Goal: Task Accomplishment & Management: Complete application form

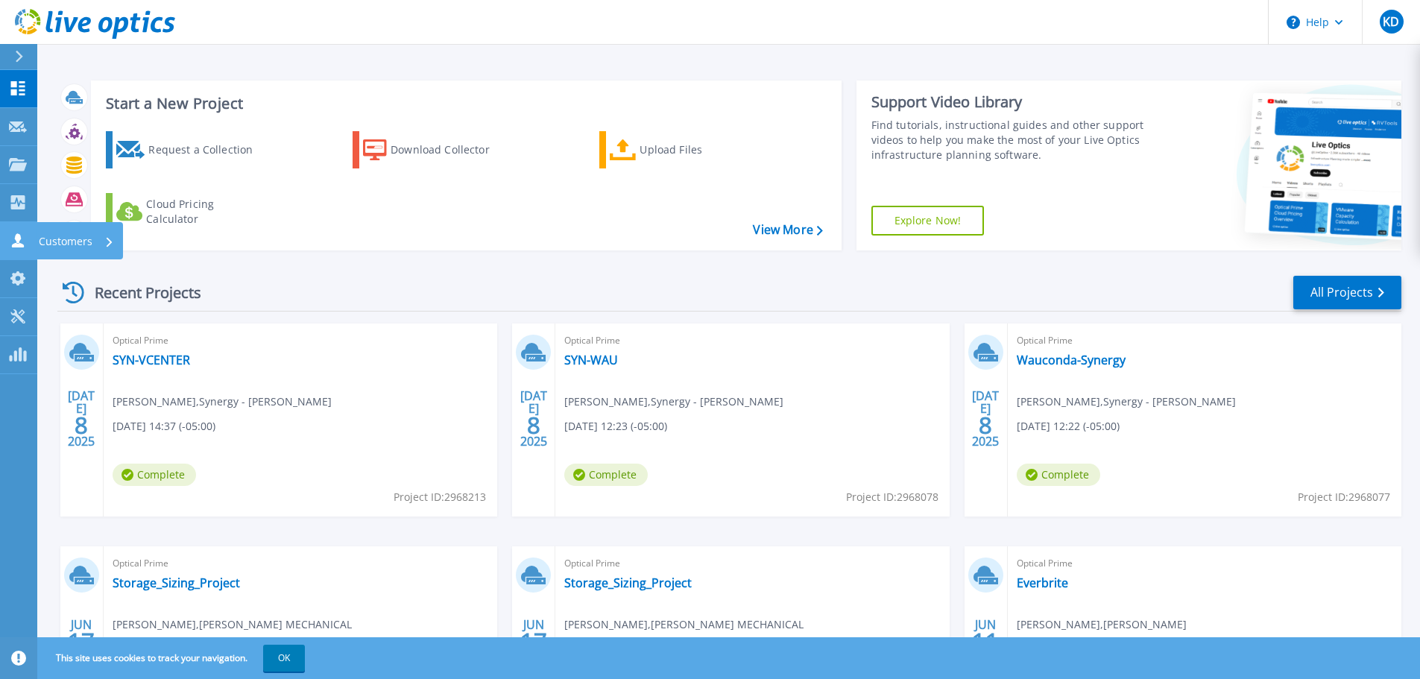
click at [13, 236] on icon at bounding box center [18, 240] width 18 height 14
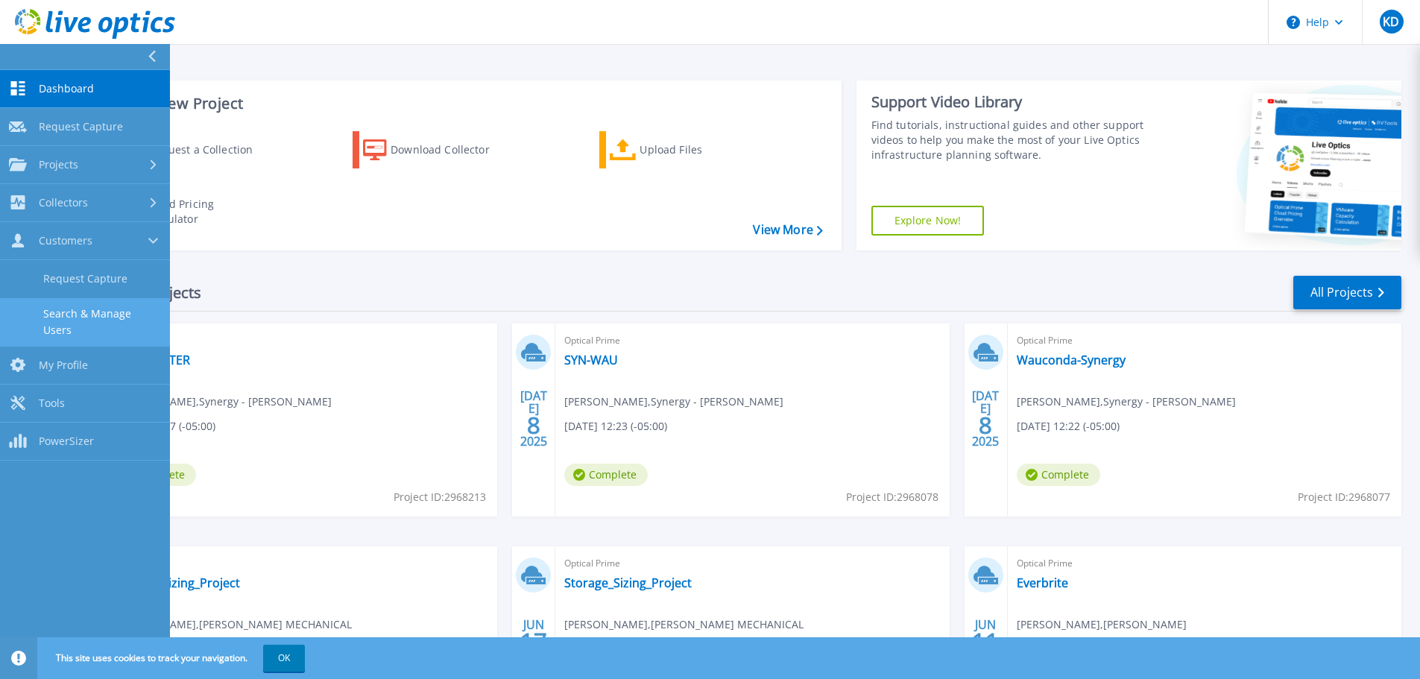
click at [70, 307] on link "Search & Manage Users" at bounding box center [85, 322] width 170 height 48
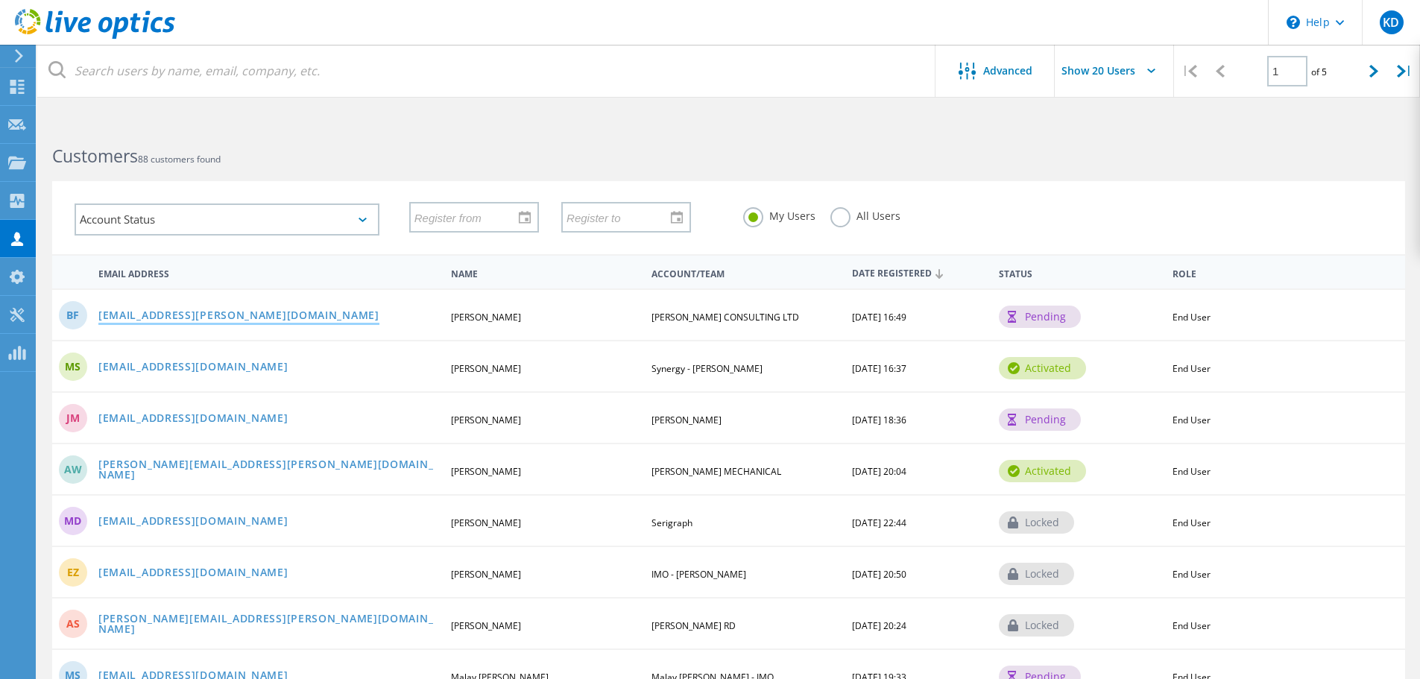
click at [195, 319] on link "bfischer@manhard.com" at bounding box center [238, 316] width 281 height 13
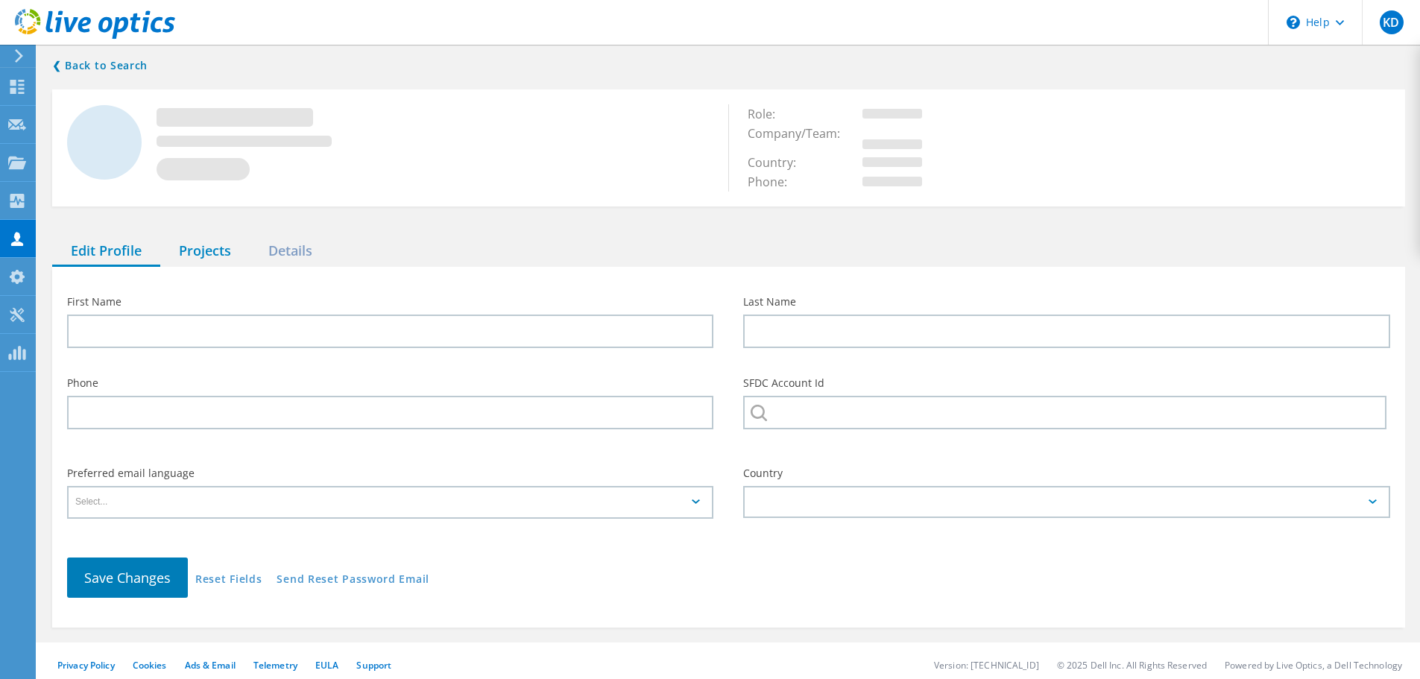
click at [184, 251] on div "Projects" at bounding box center [204, 251] width 89 height 31
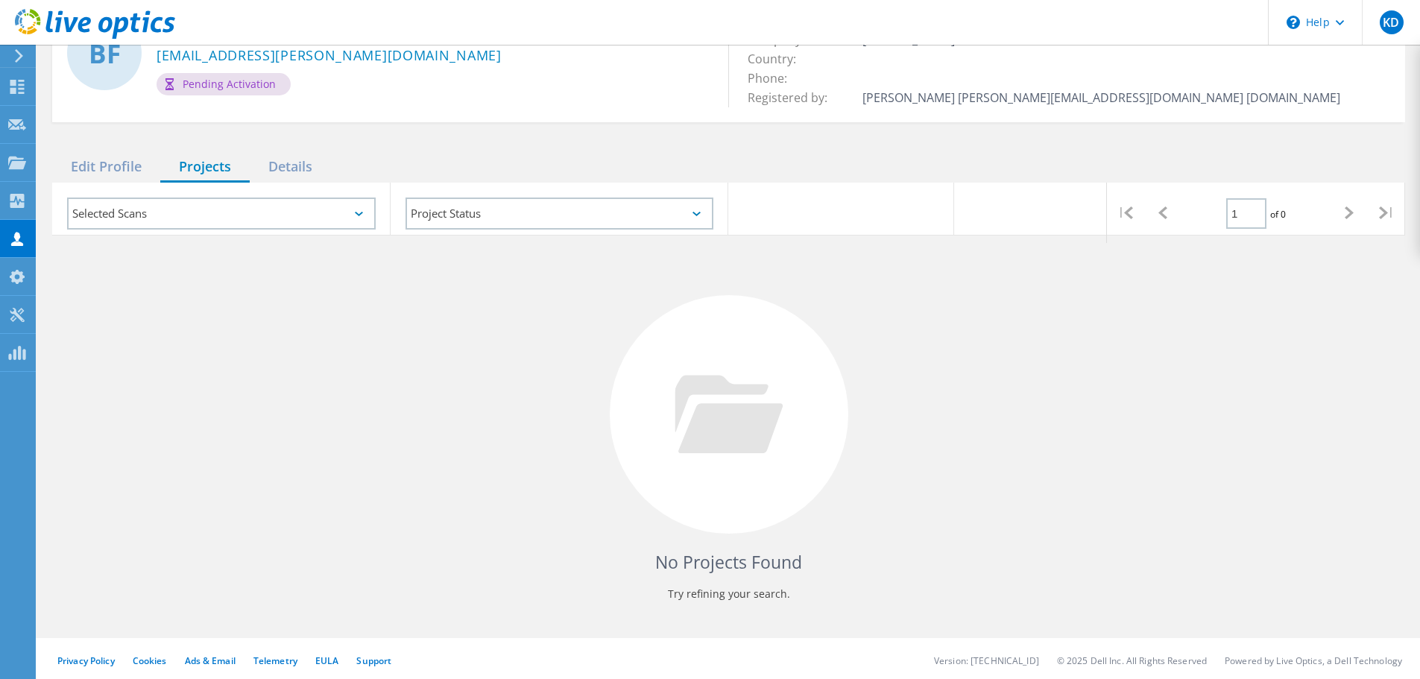
scroll to position [98, 0]
click at [22, 232] on icon at bounding box center [17, 239] width 18 height 14
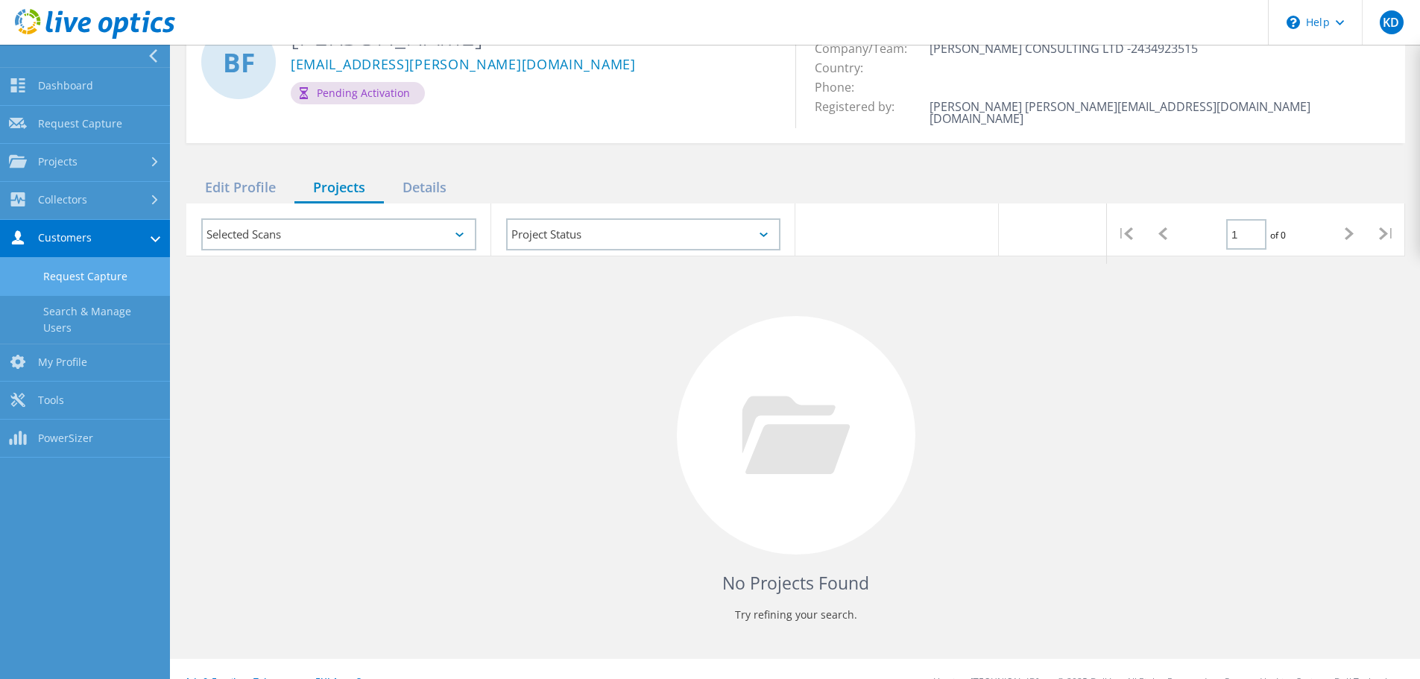
click at [70, 277] on link "Request Capture" at bounding box center [85, 277] width 170 height 38
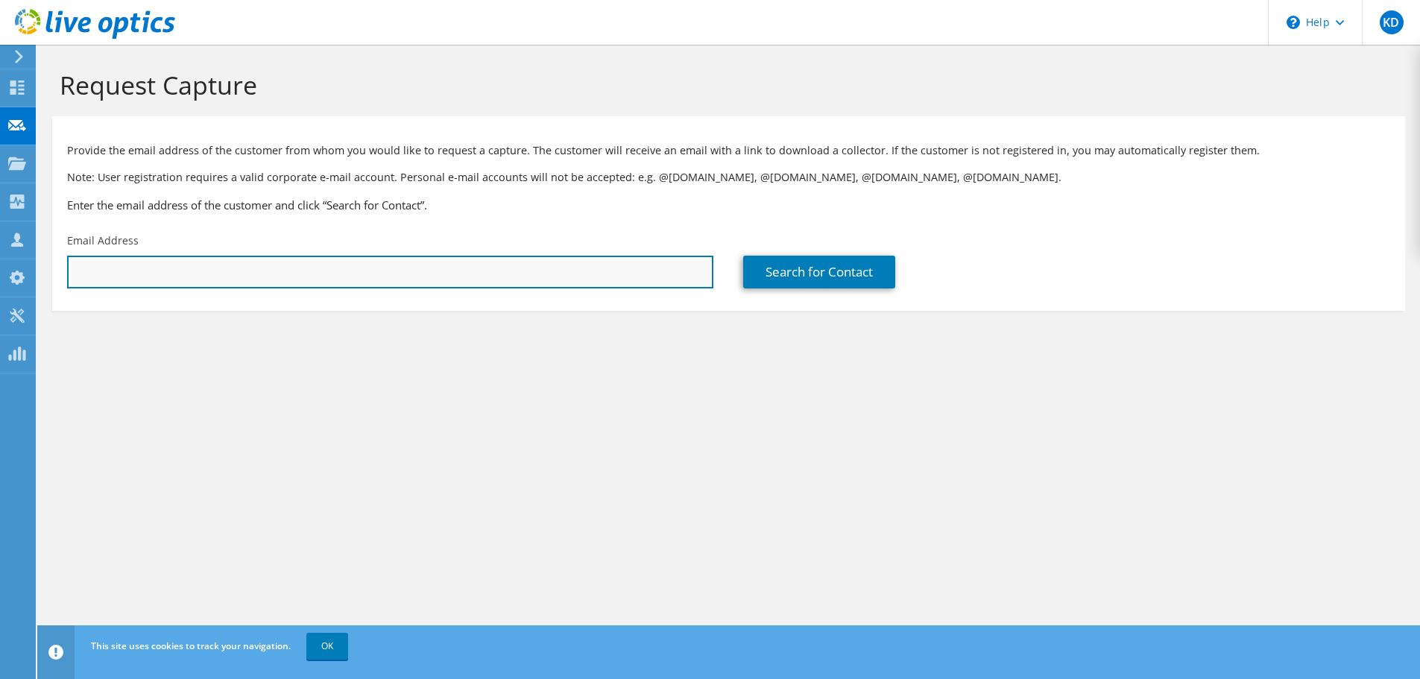
click at [83, 285] on input "text" at bounding box center [390, 272] width 646 height 33
paste input "tfrayn@manhard.com"
type input "tfrayn@manhard.com"
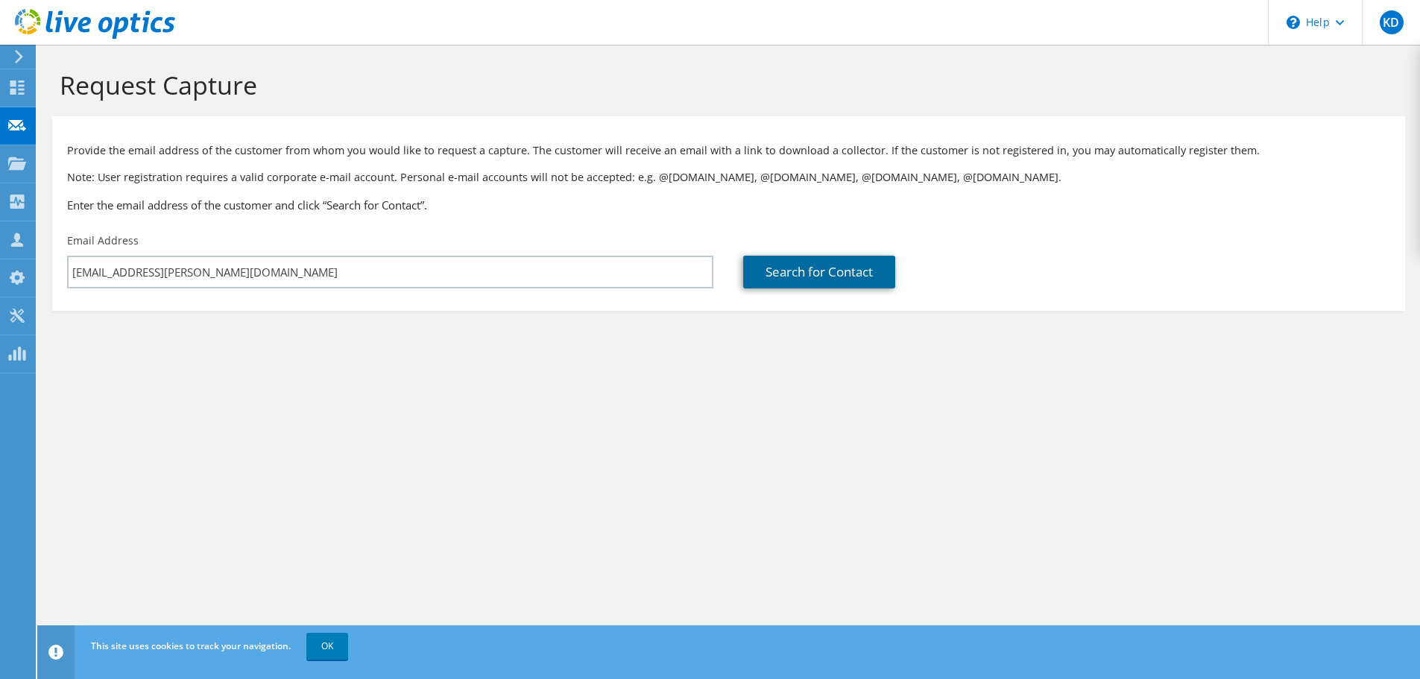
click at [811, 275] on link "Search for Contact" at bounding box center [819, 272] width 152 height 33
type input "MANHARD CONSULTING LTD"
type input "Tyler"
type input "Frayn"
type input "United States"
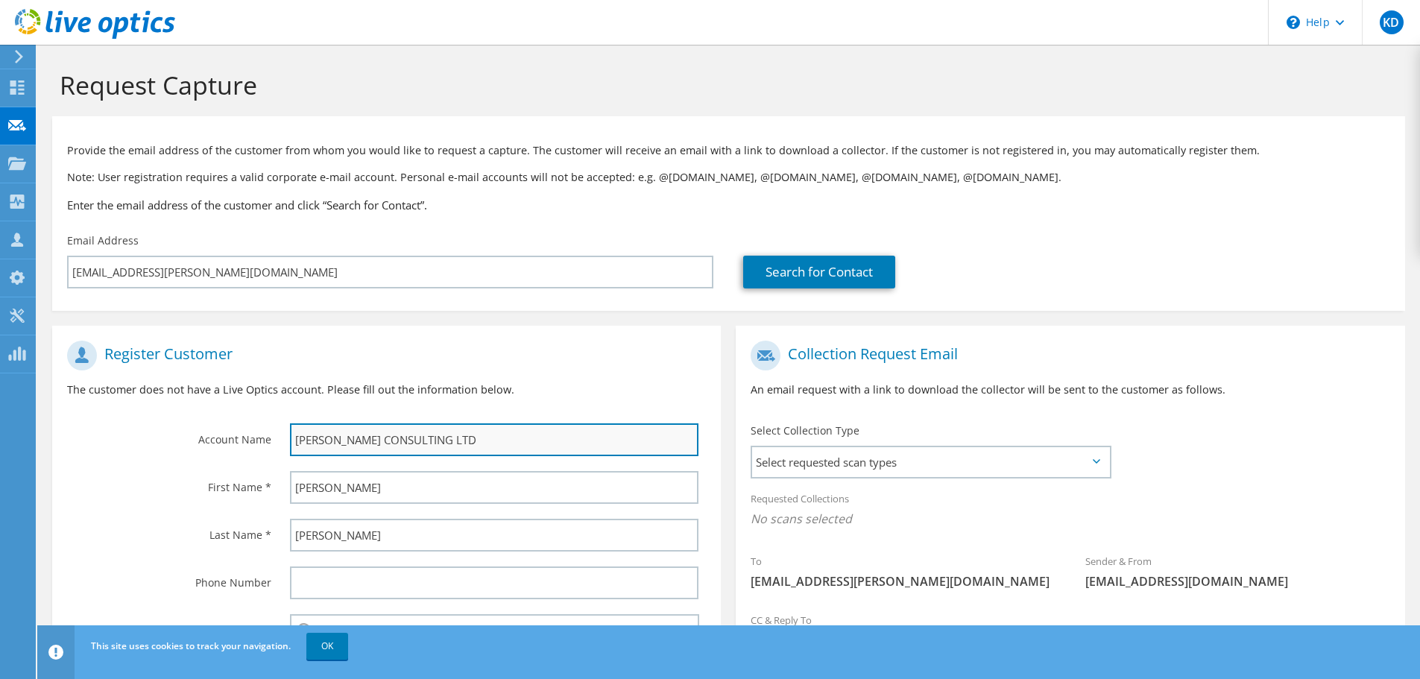
click at [417, 437] on input "MANHARD CONSULTING LTD" at bounding box center [494, 440] width 409 height 33
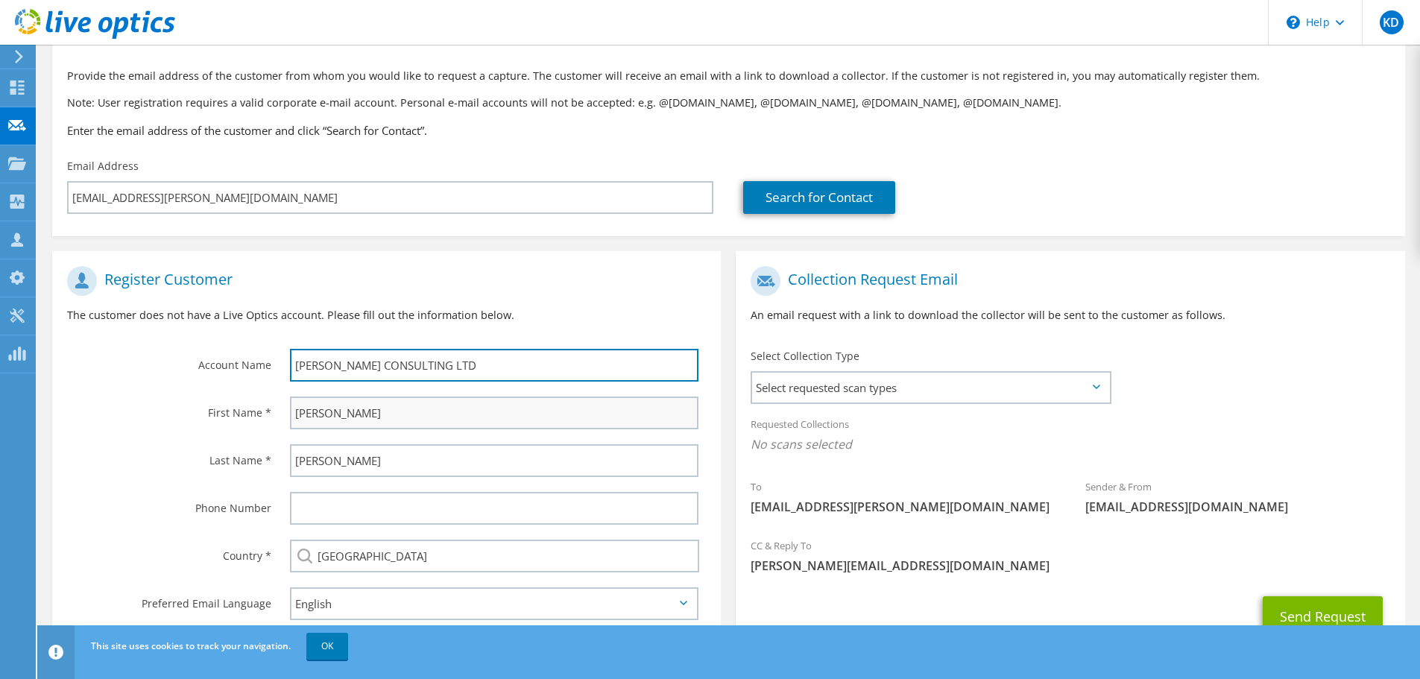
scroll to position [136, 0]
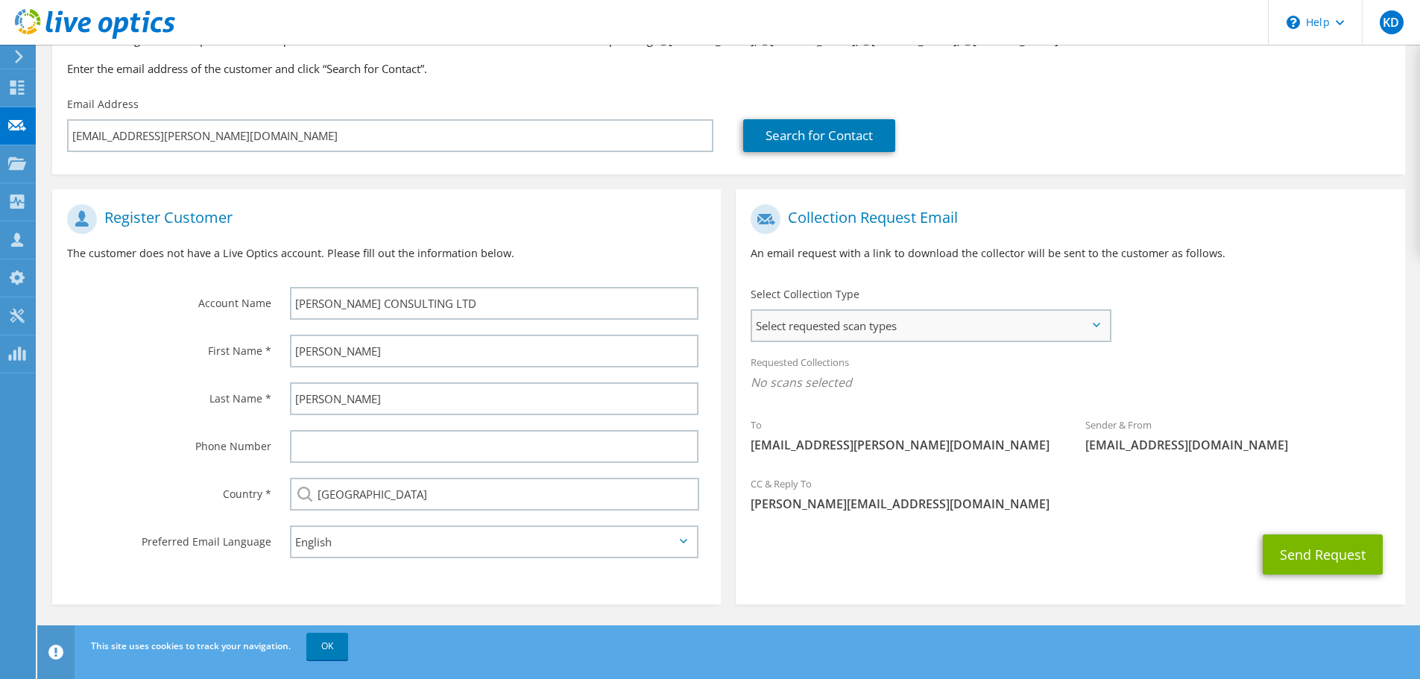
click at [996, 331] on span "Select requested scan types" at bounding box center [930, 326] width 357 height 30
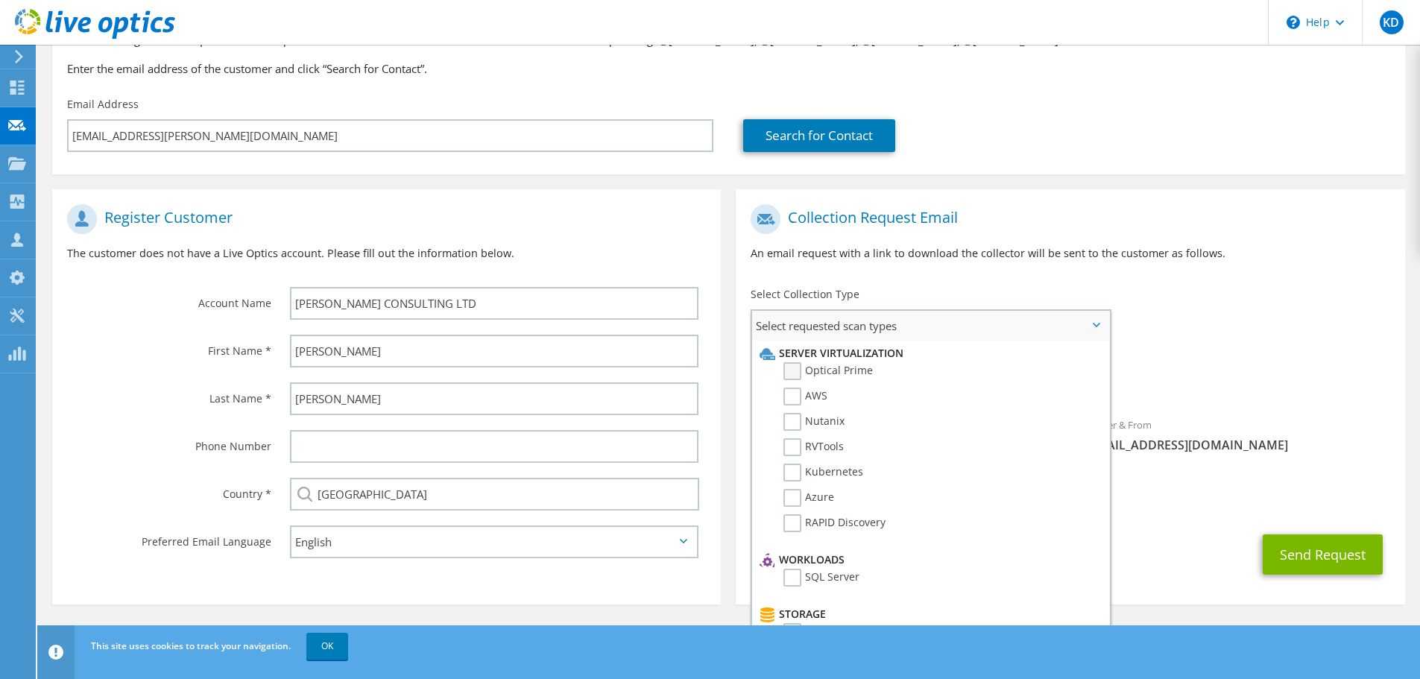
click at [797, 373] on label "Optical Prime" at bounding box center [828, 371] width 89 height 18
click at [0, 0] on input "Optical Prime" at bounding box center [0, 0] width 0 height 0
click at [1280, 340] on div "To tfrayn@manhard.com Sender & From liveoptics@liveoptics.com" at bounding box center [1070, 335] width 669 height 276
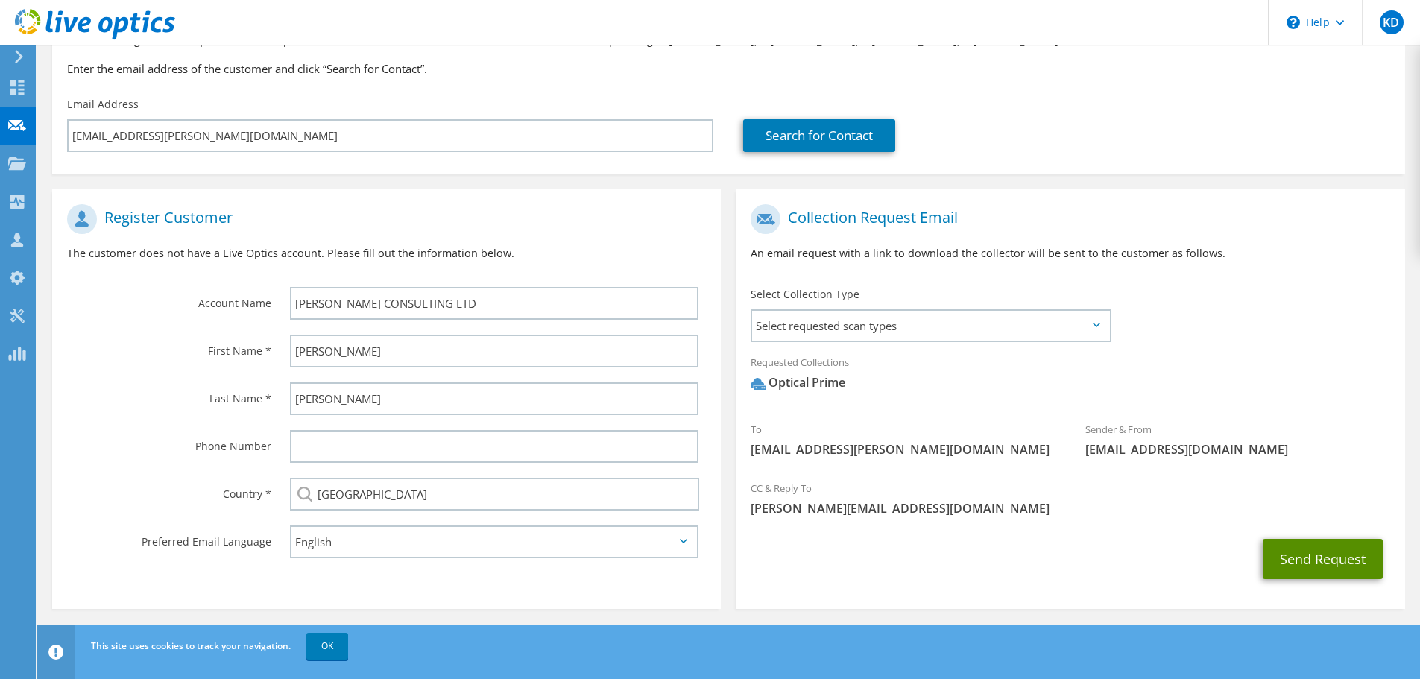
click at [1327, 559] on button "Send Request" at bounding box center [1323, 559] width 120 height 40
